Goal: Complete application form

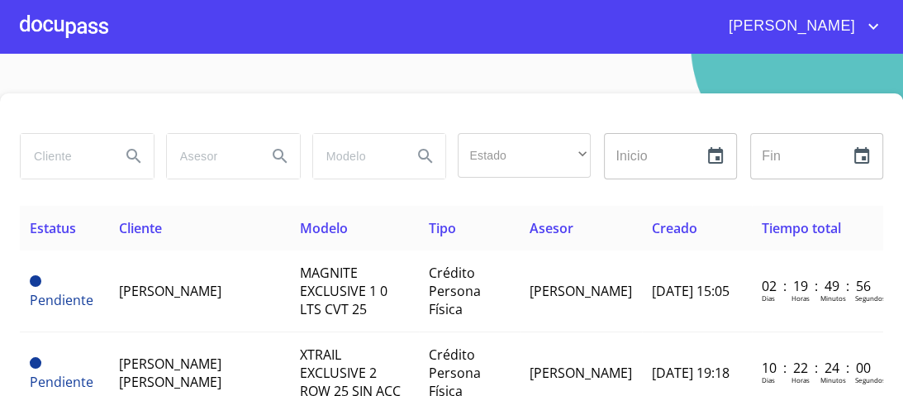
click at [75, 32] on div at bounding box center [64, 26] width 88 height 53
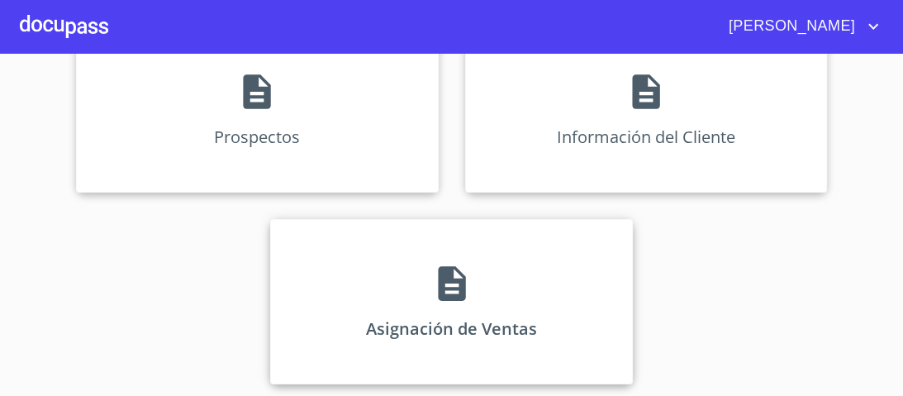
scroll to position [229, 0]
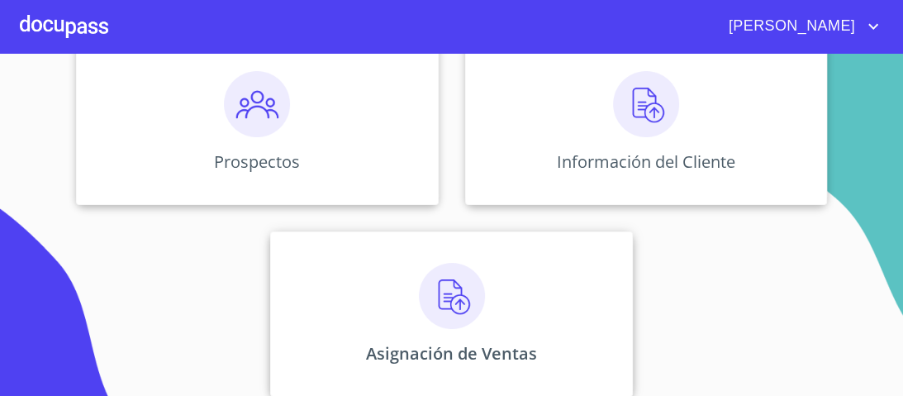
click at [446, 288] on img at bounding box center [452, 296] width 66 height 66
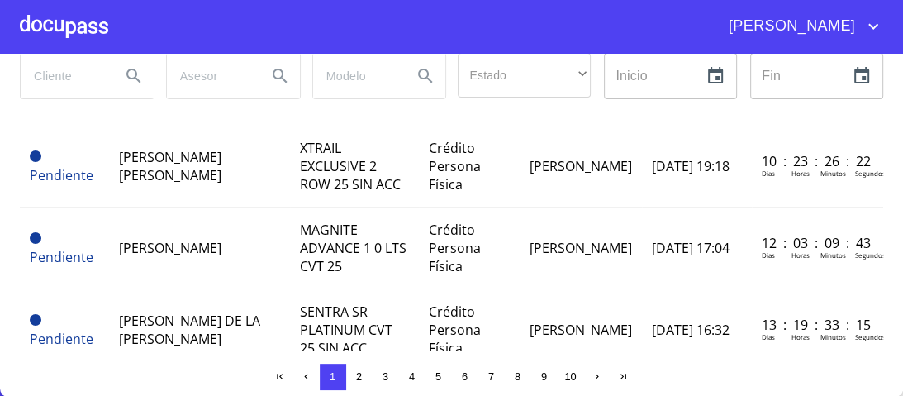
scroll to position [132, 0]
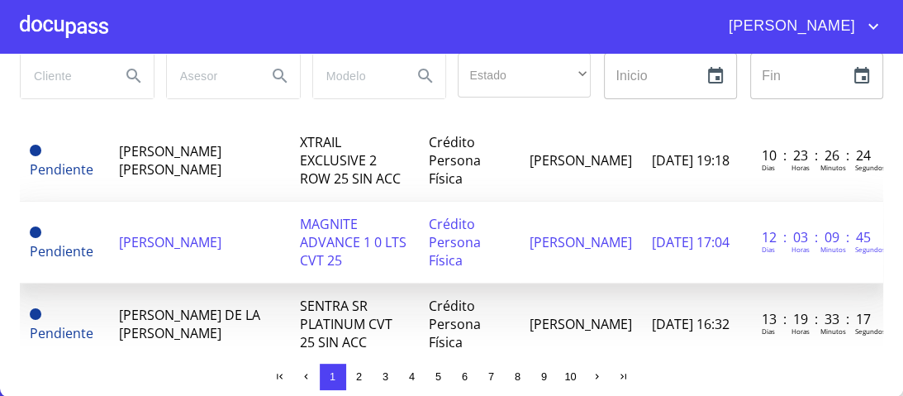
click at [337, 229] on span "MAGNITE ADVANCE 1 0 LTS CVT 25" at bounding box center [353, 242] width 107 height 55
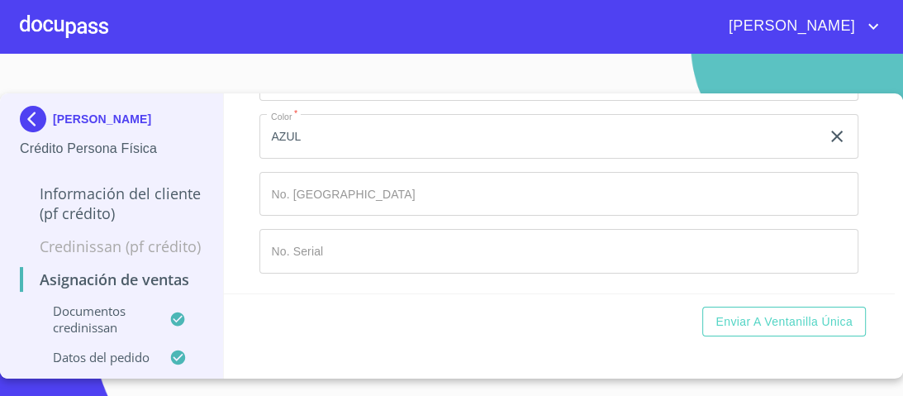
scroll to position [925, 0]
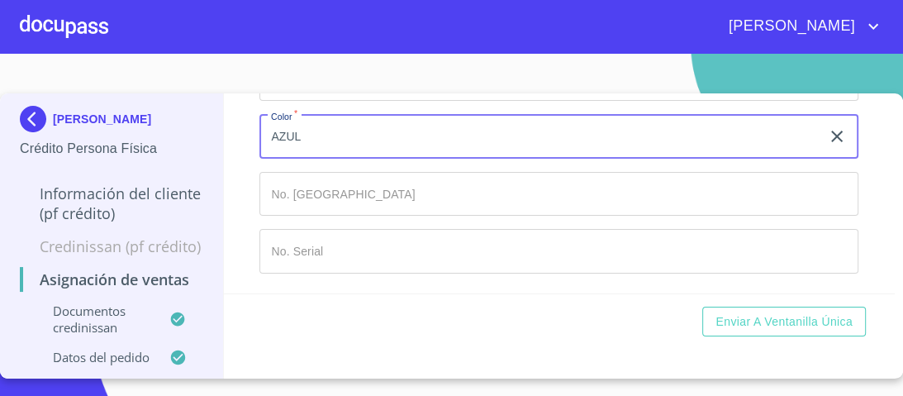
drag, startPoint x: 307, startPoint y: 215, endPoint x: 261, endPoint y: 211, distance: 46.4
click at [261, 159] on input "AZUL" at bounding box center [539, 136] width 561 height 45
type input "r"
type input "ROJA"
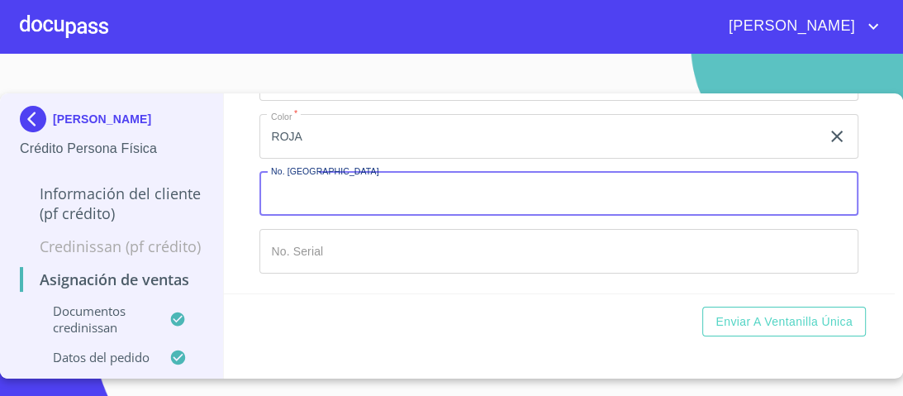
click at [305, 216] on input "Marca   *" at bounding box center [558, 194] width 599 height 45
type input "149411"
click at [294, 248] on input "Marca   *" at bounding box center [558, 251] width 599 height 45
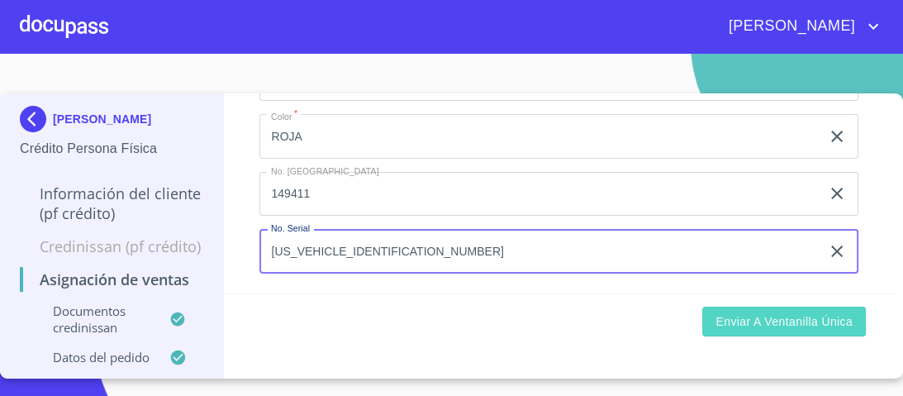
type input "[US_VEHICLE_IDENTIFICATION_NUMBER]"
click at [768, 327] on span "Enviar a Ventanilla única" at bounding box center [783, 321] width 137 height 21
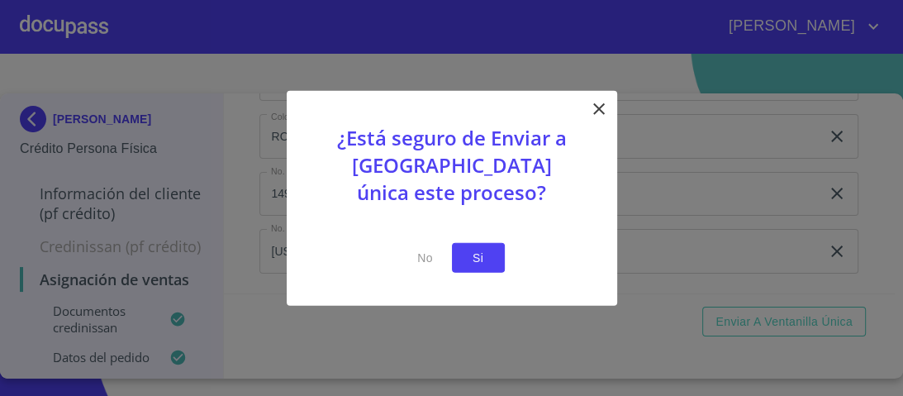
click at [481, 254] on span "Si" at bounding box center [478, 257] width 26 height 21
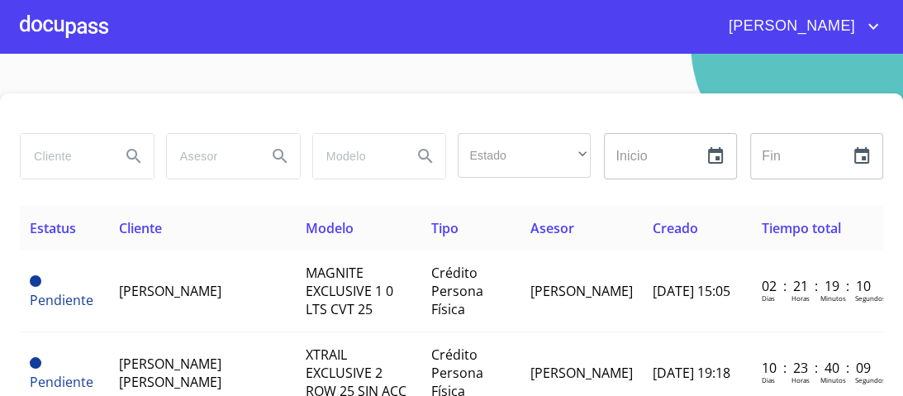
click at [64, 31] on div at bounding box center [64, 26] width 88 height 53
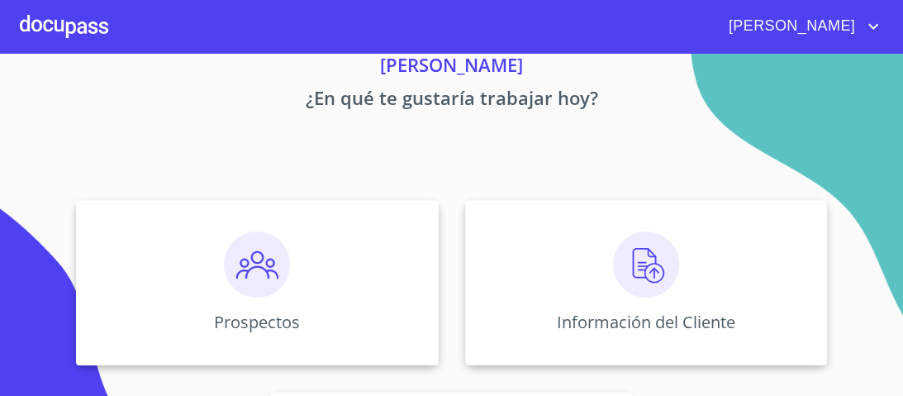
scroll to position [132, 0]
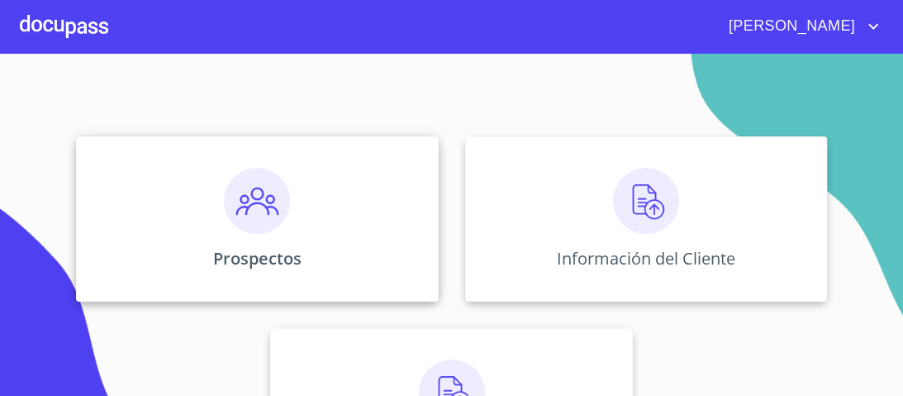
click at [256, 212] on img at bounding box center [257, 201] width 66 height 66
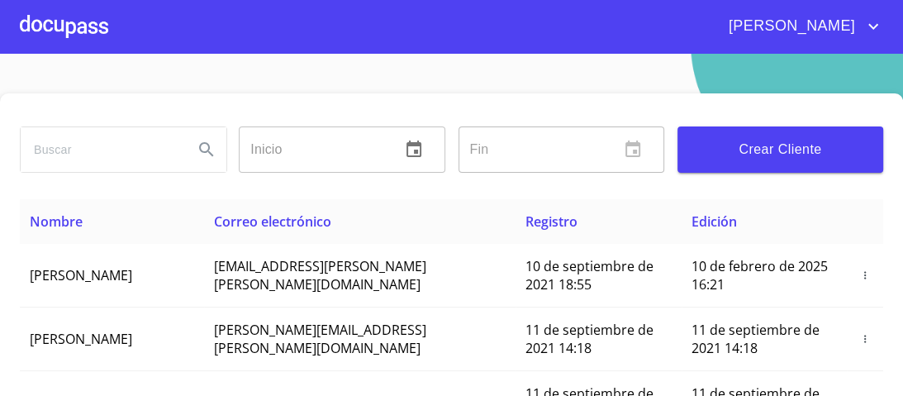
click at [73, 145] on input "search" at bounding box center [100, 149] width 159 height 45
type input "pinturas"
click at [206, 150] on icon "Search" at bounding box center [206, 149] width 14 height 14
